Goal: Information Seeking & Learning: Learn about a topic

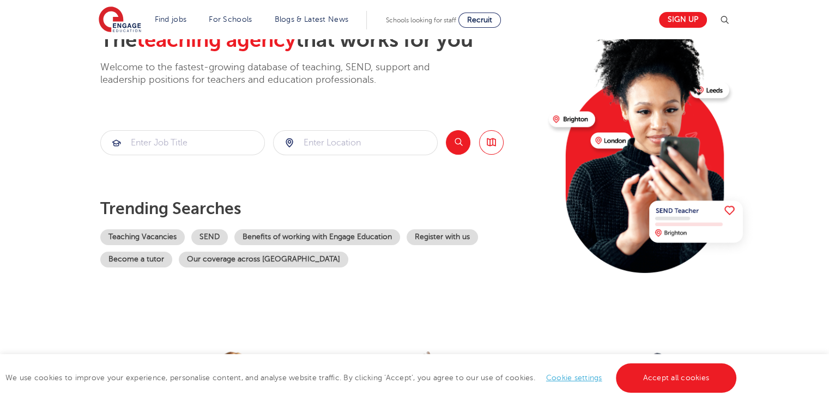
scroll to position [102, 0]
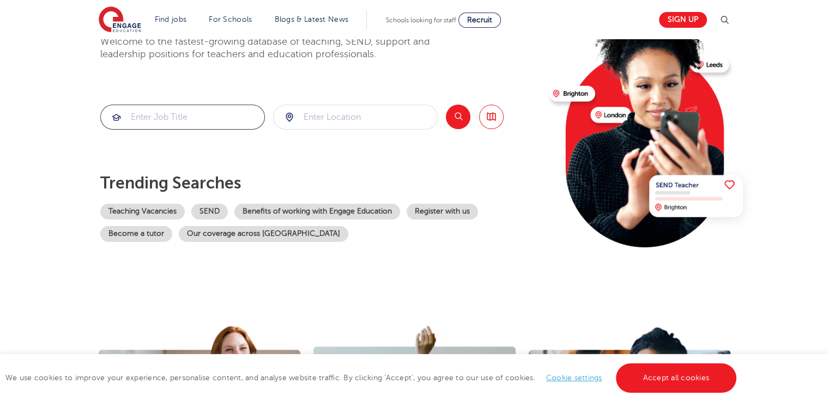
click at [164, 120] on input "search" at bounding box center [183, 117] width 164 height 24
type input "trainee teaching assistant"
click at [311, 116] on input "search" at bounding box center [356, 117] width 164 height 24
type input "[GEOGRAPHIC_DATA]"
click at [461, 117] on button "Search" at bounding box center [458, 117] width 25 height 25
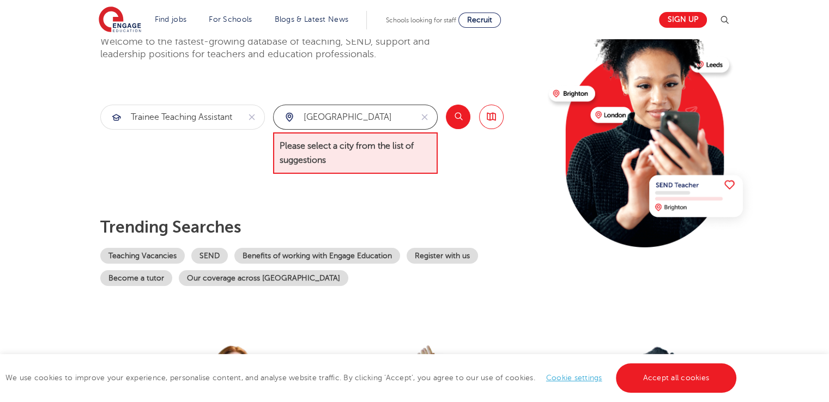
click at [359, 120] on input "[GEOGRAPHIC_DATA]" at bounding box center [343, 117] width 138 height 24
click at [354, 140] on span "Please select a city from the list of suggestions" at bounding box center [355, 153] width 165 height 42
drag, startPoint x: 346, startPoint y: 110, endPoint x: 292, endPoint y: 121, distance: 55.7
click at [292, 121] on div "[GEOGRAPHIC_DATA]" at bounding box center [343, 117] width 138 height 24
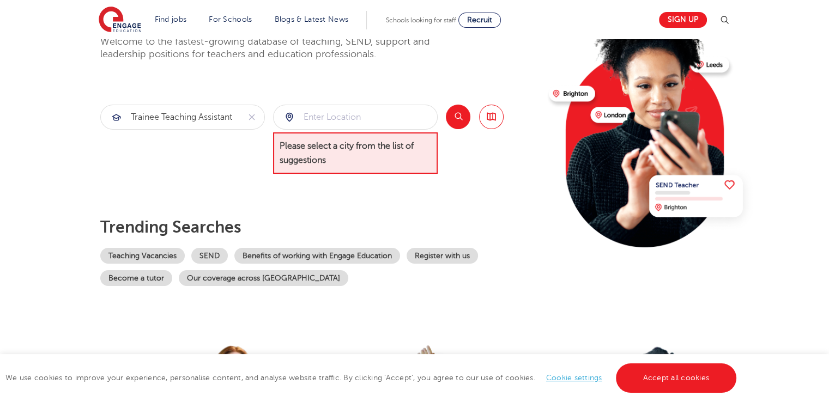
click at [310, 162] on span "Please select a city from the list of suggestions" at bounding box center [355, 153] width 165 height 42
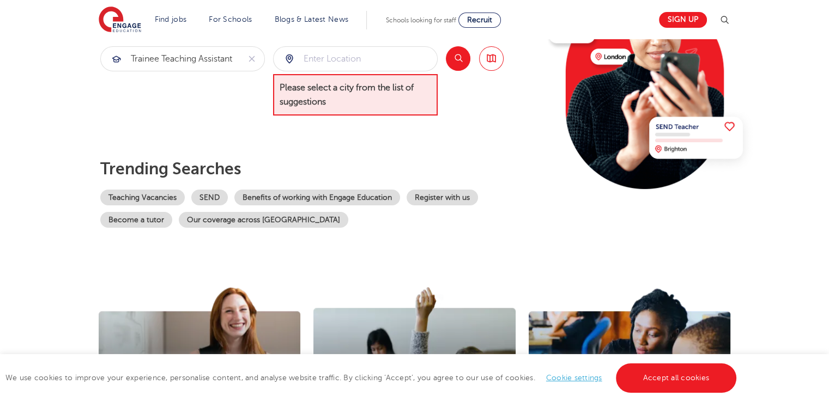
scroll to position [0, 0]
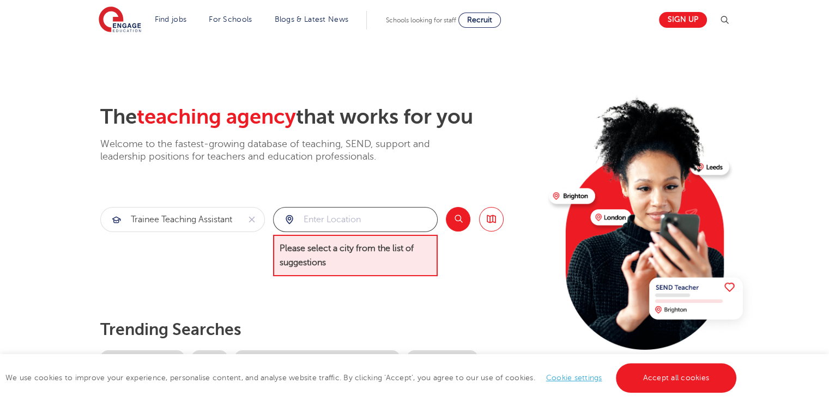
click at [327, 225] on input "search" at bounding box center [356, 220] width 164 height 24
type input "eastbourne"
click at [457, 216] on button "Search" at bounding box center [458, 219] width 25 height 25
click at [453, 219] on button "Search" at bounding box center [458, 219] width 25 height 25
drag, startPoint x: 372, startPoint y: 221, endPoint x: 280, endPoint y: 219, distance: 92.2
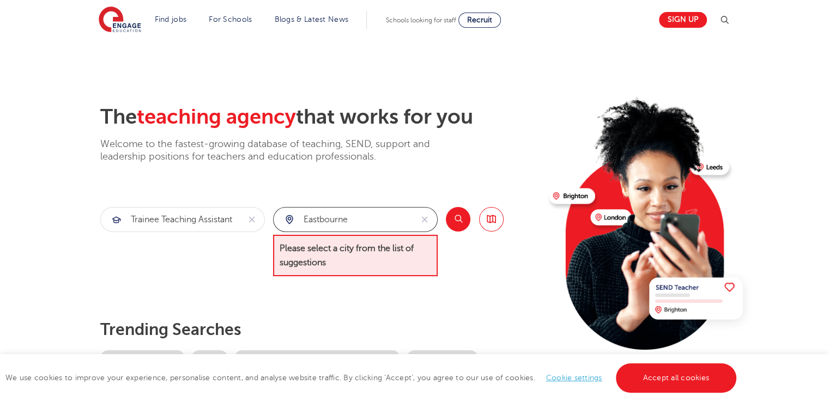
click at [280, 219] on div "eastbourne" at bounding box center [343, 220] width 138 height 24
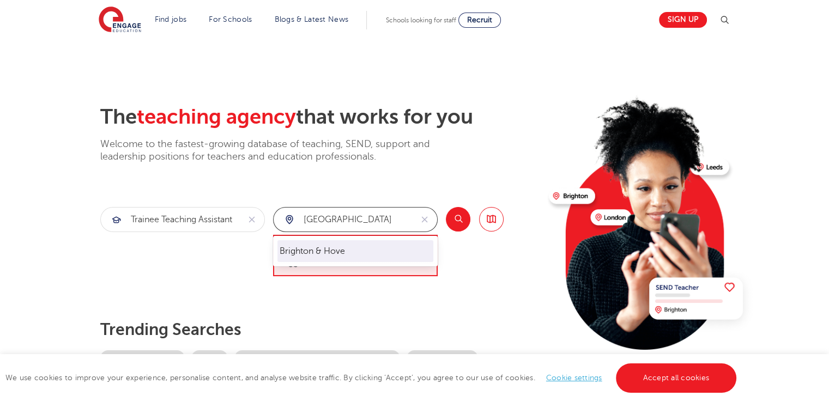
click at [366, 251] on li "Brighton & Hove" at bounding box center [355, 251] width 156 height 22
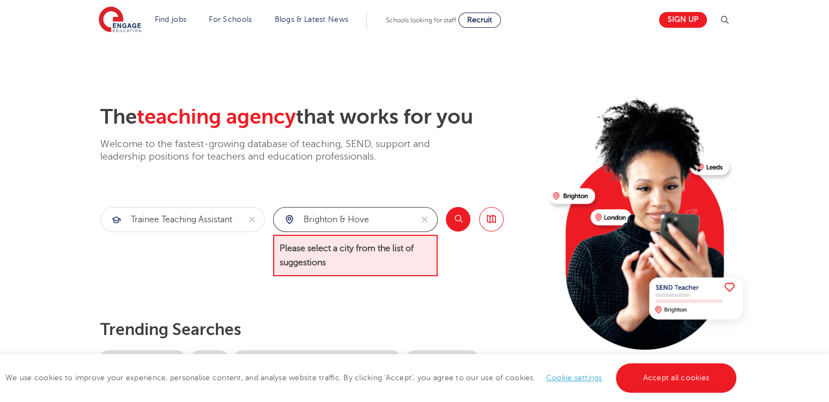
type input "Brighton & Hove"
click at [453, 218] on button "Search" at bounding box center [458, 219] width 25 height 25
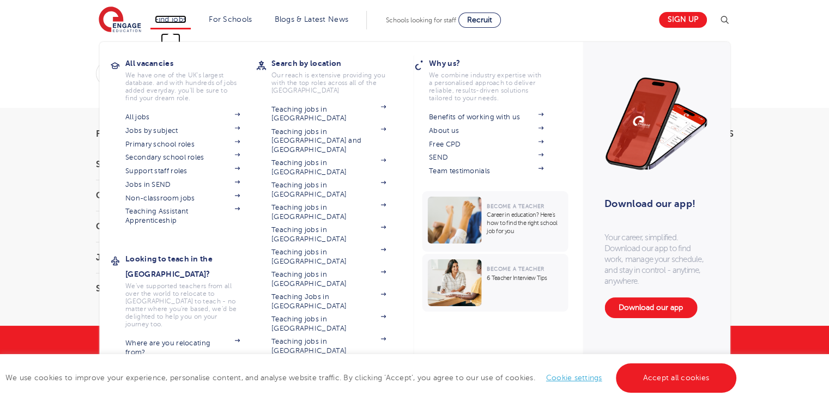
click at [187, 20] on link "Find jobs" at bounding box center [171, 19] width 32 height 8
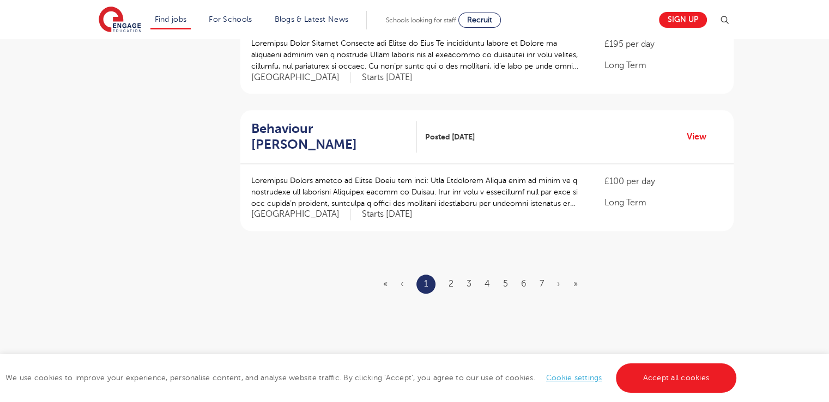
scroll to position [1278, 0]
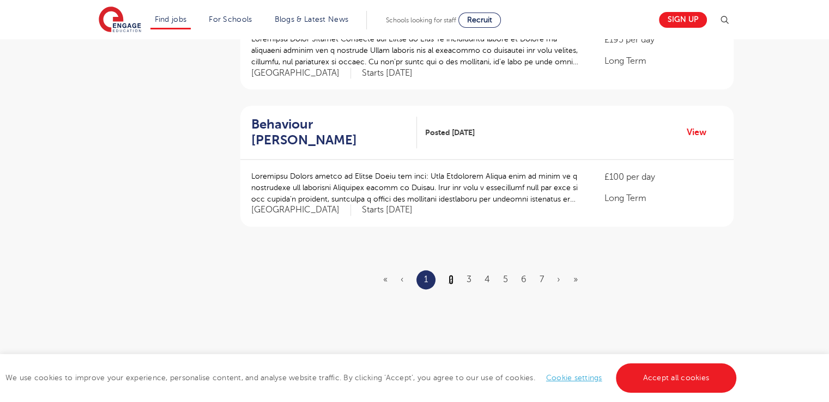
click at [449, 275] on link "2" at bounding box center [451, 280] width 5 height 10
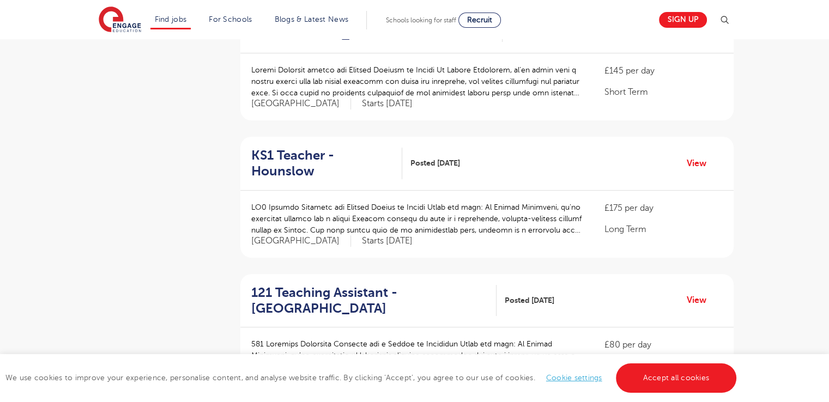
scroll to position [214, 0]
